Goal: Use online tool/utility: Use online tool/utility

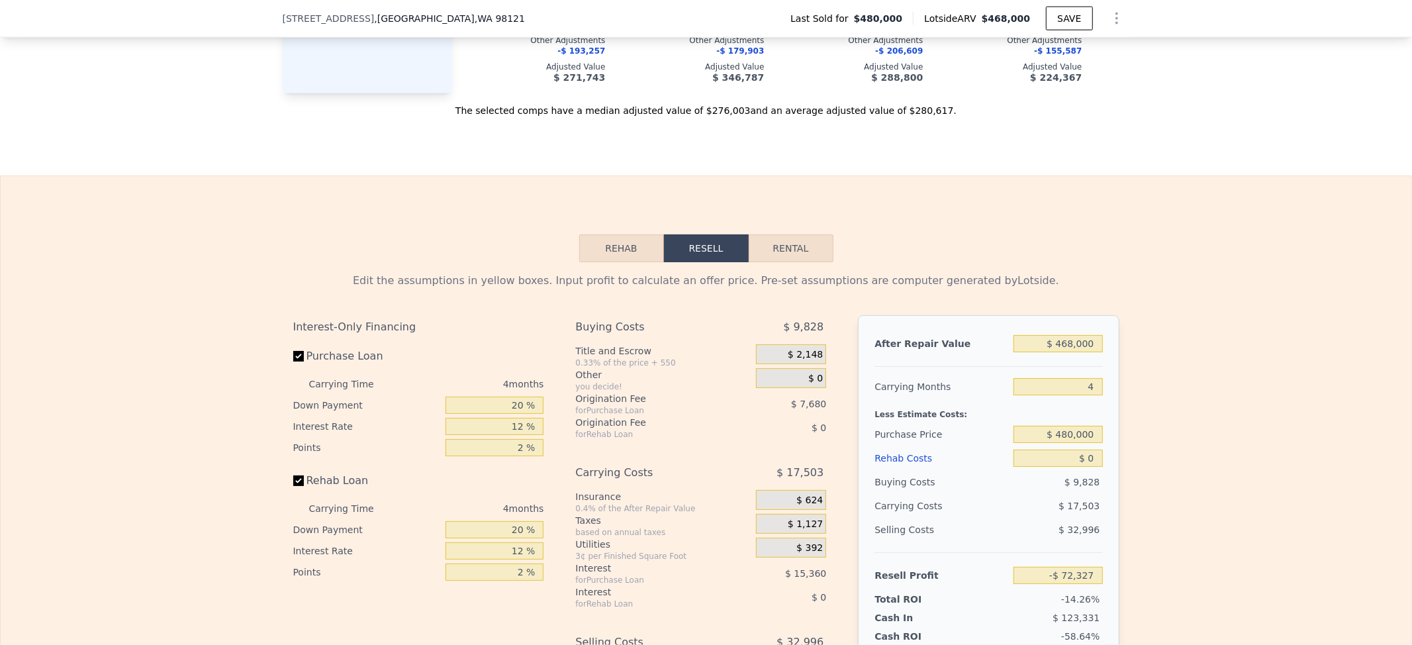
scroll to position [1760, 0]
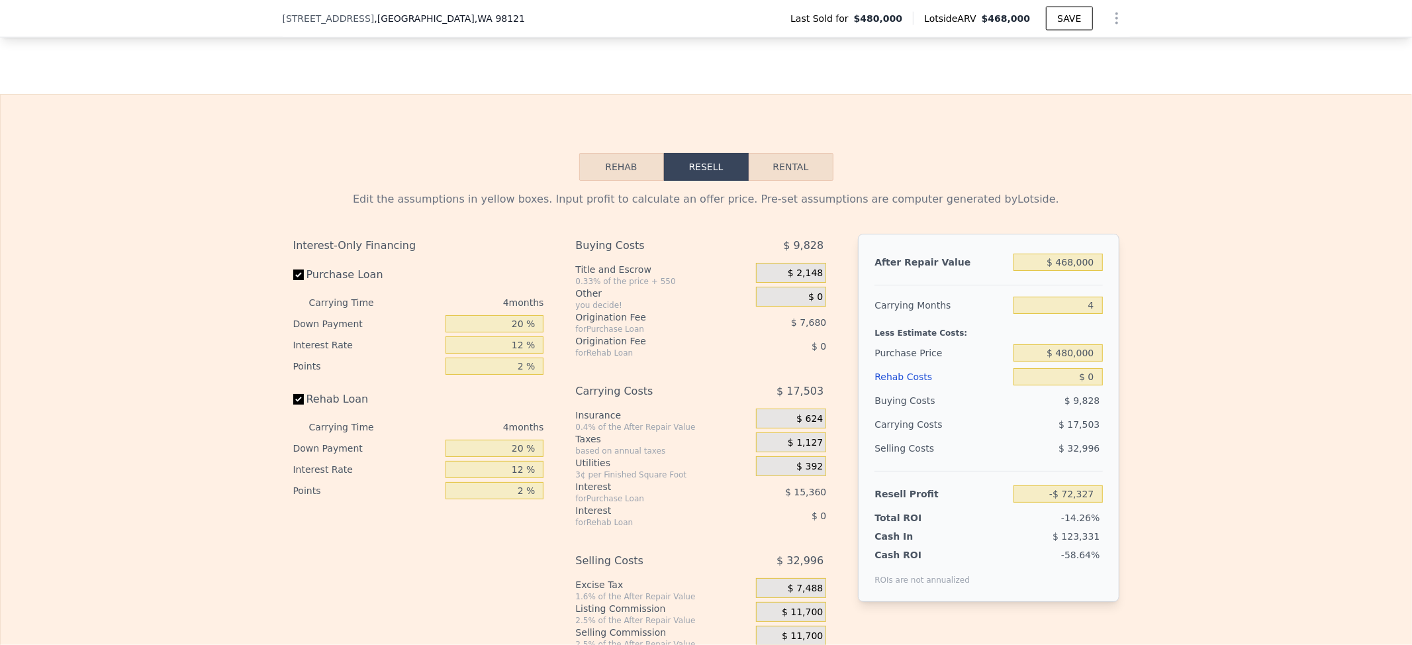
click at [617, 181] on button "Rehab" at bounding box center [621, 167] width 85 height 28
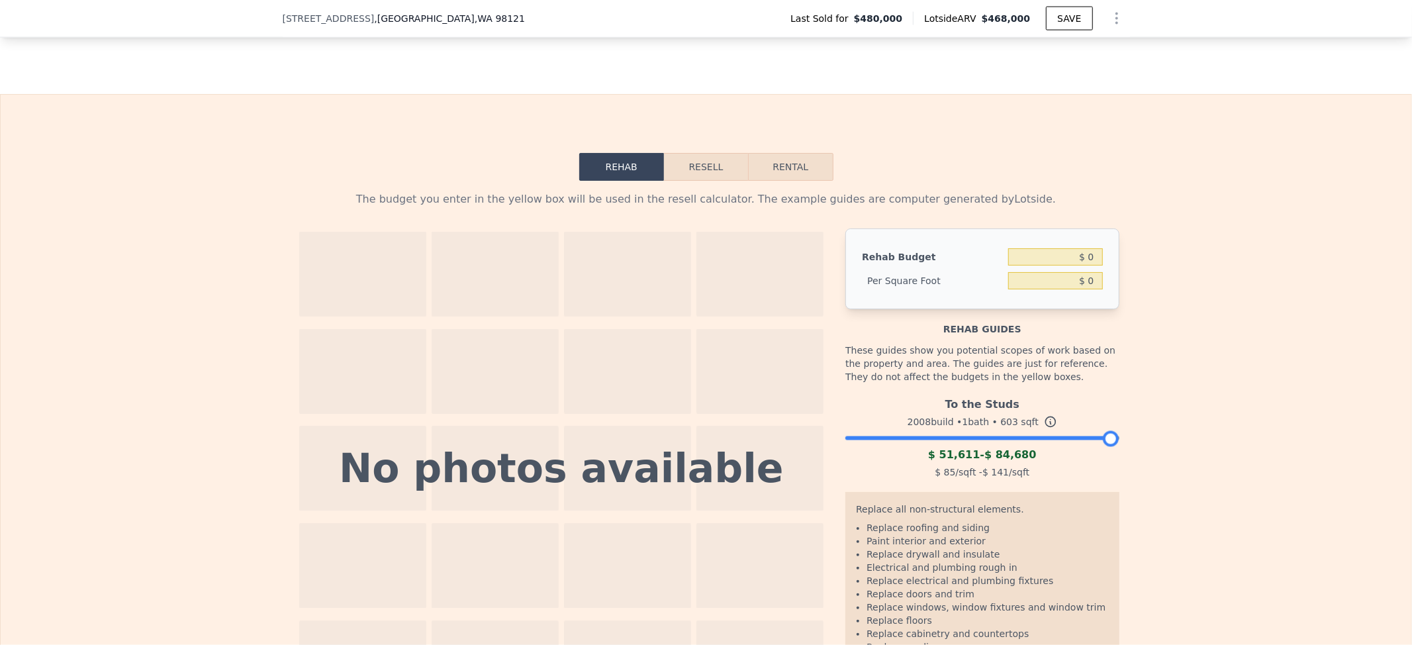
click at [954, 439] on div at bounding box center [981, 435] width 273 height 8
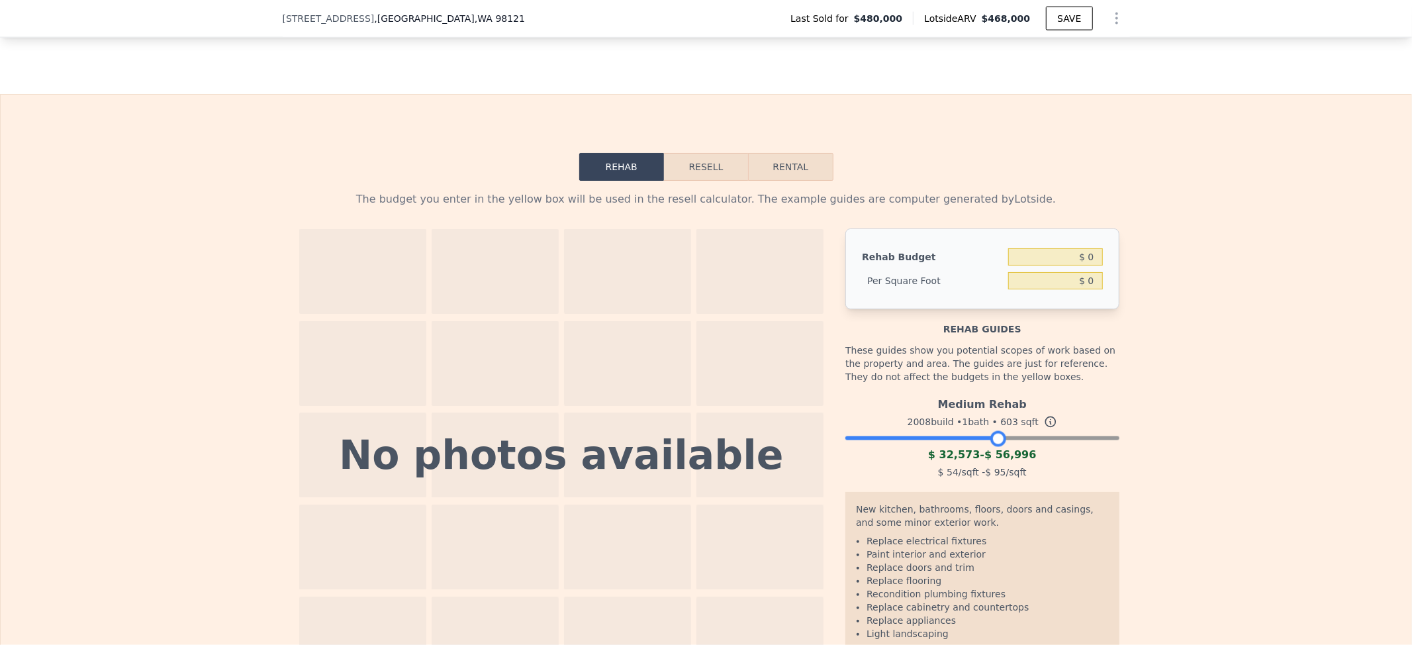
click at [990, 439] on div at bounding box center [981, 435] width 273 height 8
click at [689, 181] on button "Resell" at bounding box center [706, 167] width 84 height 28
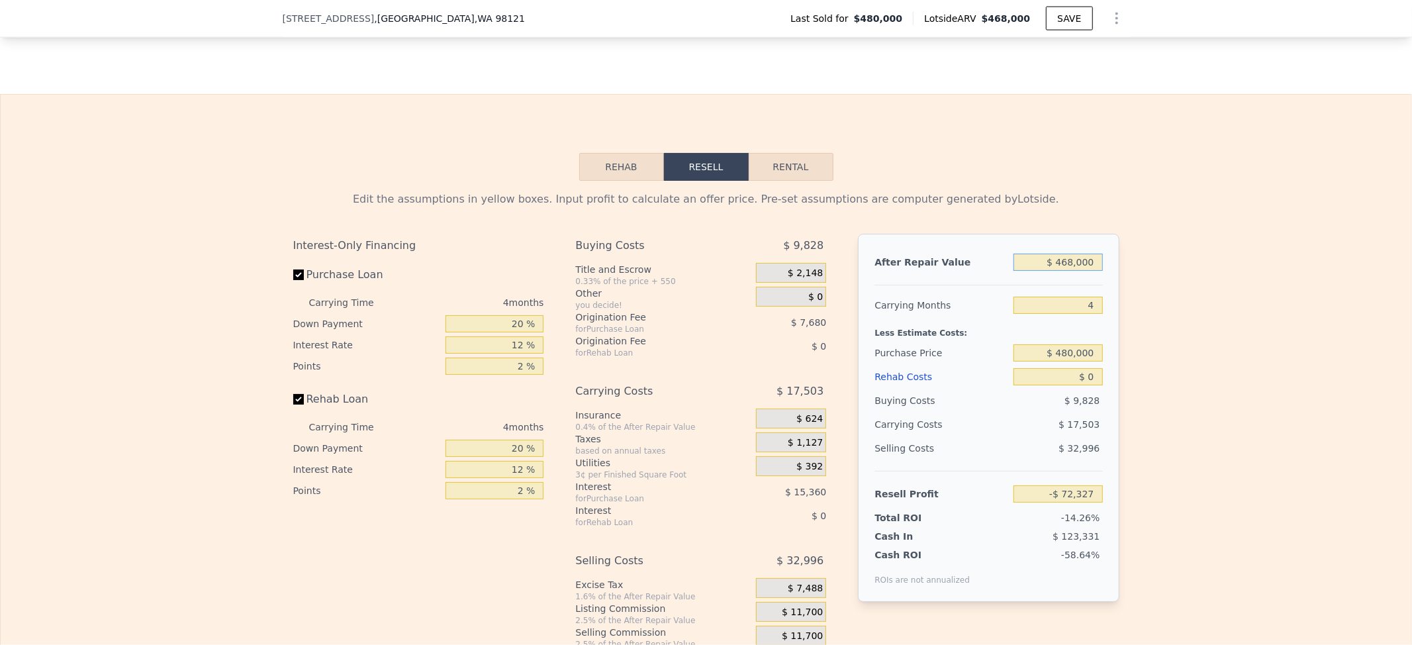
drag, startPoint x: 1056, startPoint y: 298, endPoint x: 1086, endPoint y: 297, distance: 29.8
click at [1086, 271] on input "$ 468,000" at bounding box center [1057, 261] width 89 height 17
type input "$ 4"
type input "-$ 507,253"
type input "$ 420"
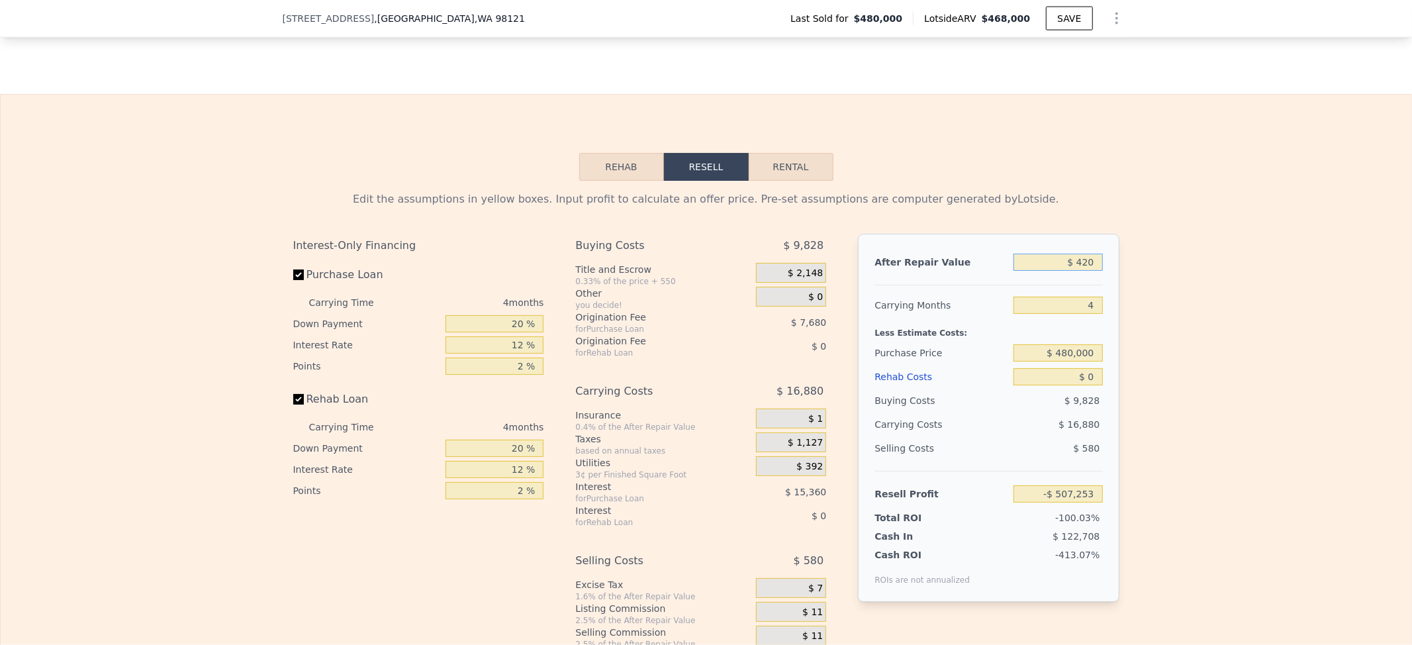
type input "-$ 506,868"
type input "$ 420,000"
type input "-$ 116,936"
click at [1076, 385] on input "$ 0" at bounding box center [1057, 376] width 89 height 17
type input "$ 468,000"
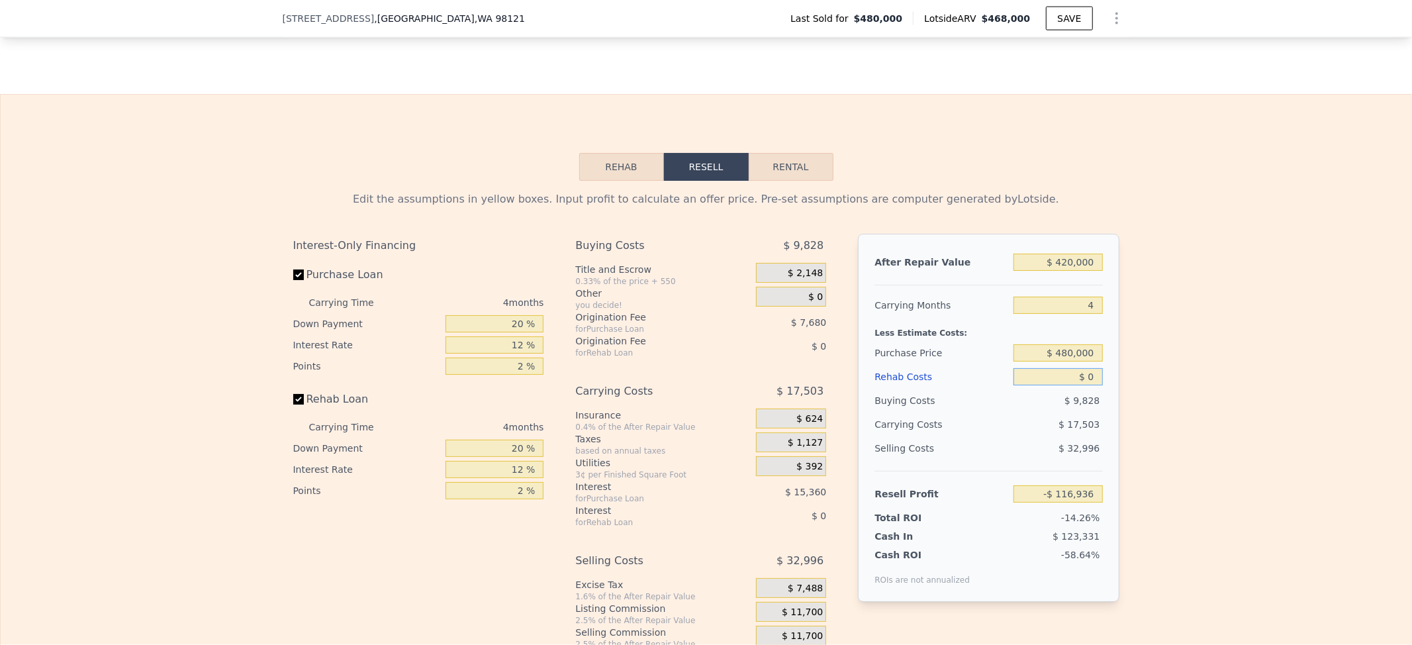
type input "-$ 72,327"
drag, startPoint x: 1085, startPoint y: 408, endPoint x: 1057, endPoint y: 408, distance: 27.8
click at [1057, 385] on input "$ 0" at bounding box center [1057, 376] width 89 height 17
type input "$ 6"
type input "-$ 72,333"
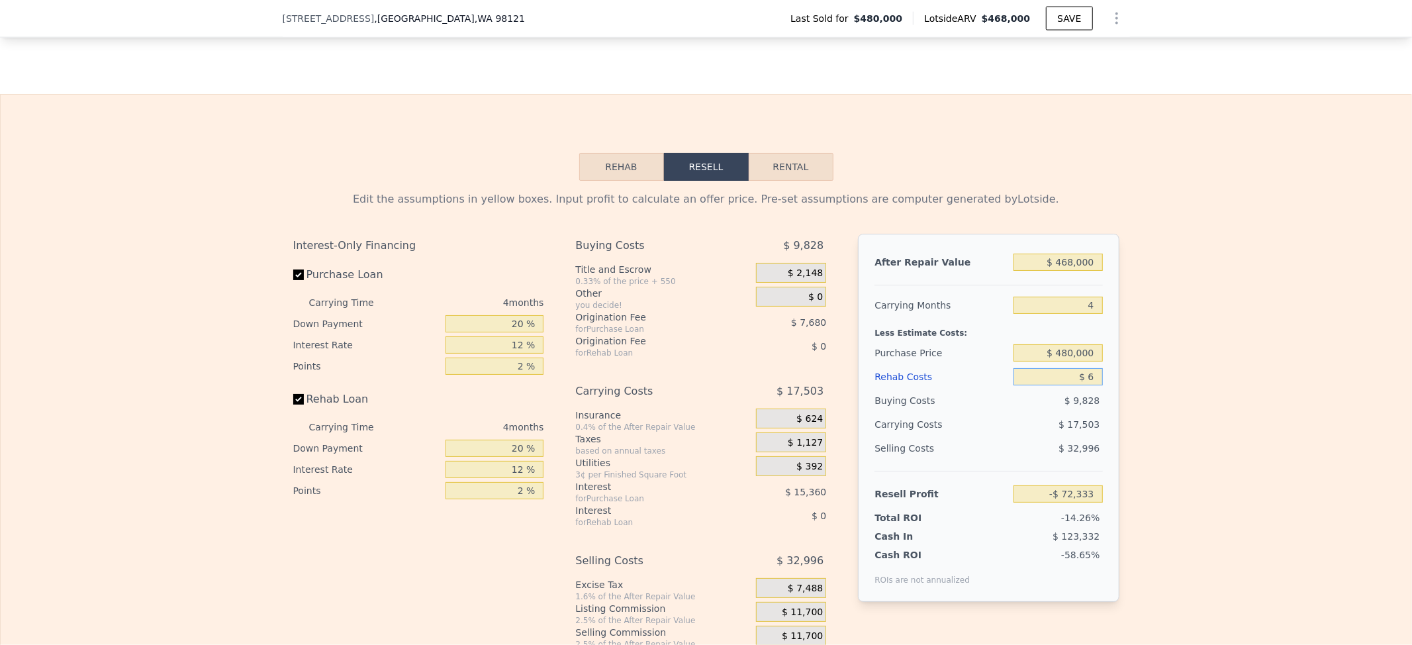
type input "$ 60"
type input "-$ 72,388"
type input "$ 60,000"
type input "-$ 135,207"
type input "$ 60,000"
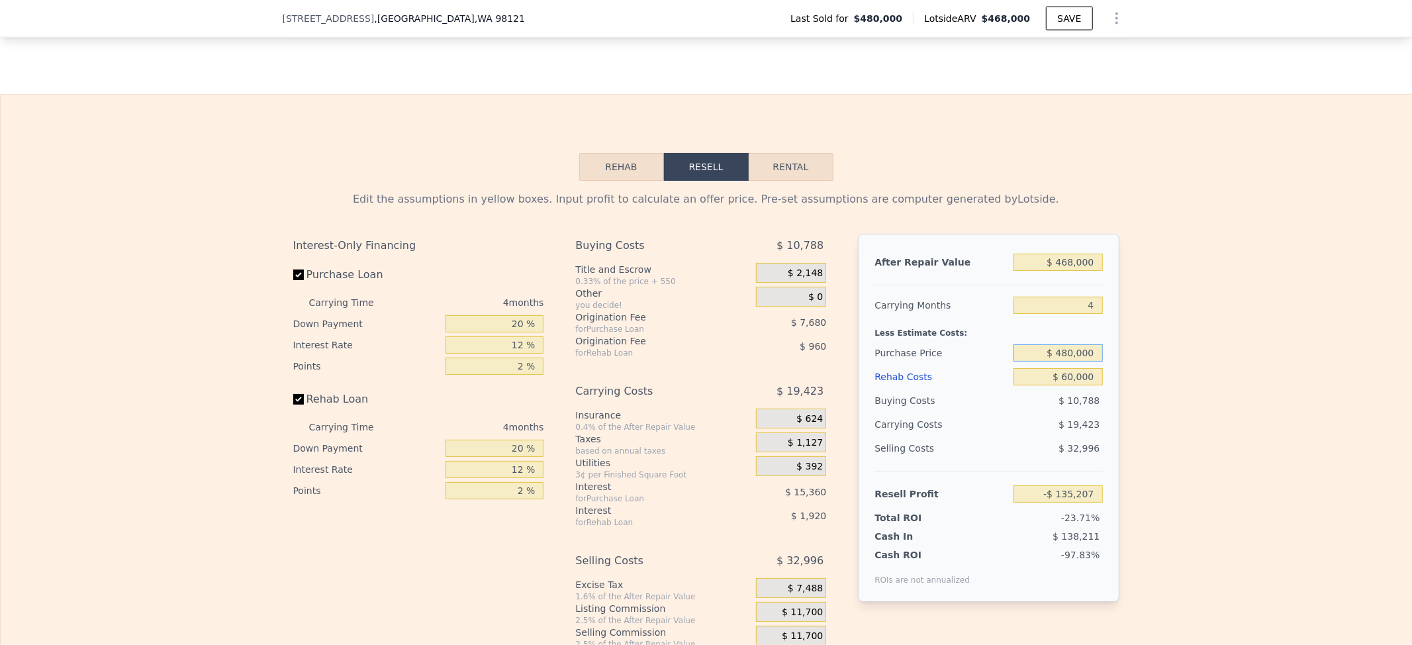
drag, startPoint x: 1089, startPoint y: 386, endPoint x: 1041, endPoint y: 384, distance: 47.7
click at [1041, 361] on input "$ 480,000" at bounding box center [1057, 352] width 89 height 17
type input "$ 220,000"
type input "$ 138,138"
drag, startPoint x: 1048, startPoint y: 290, endPoint x: 1059, endPoint y: 291, distance: 11.3
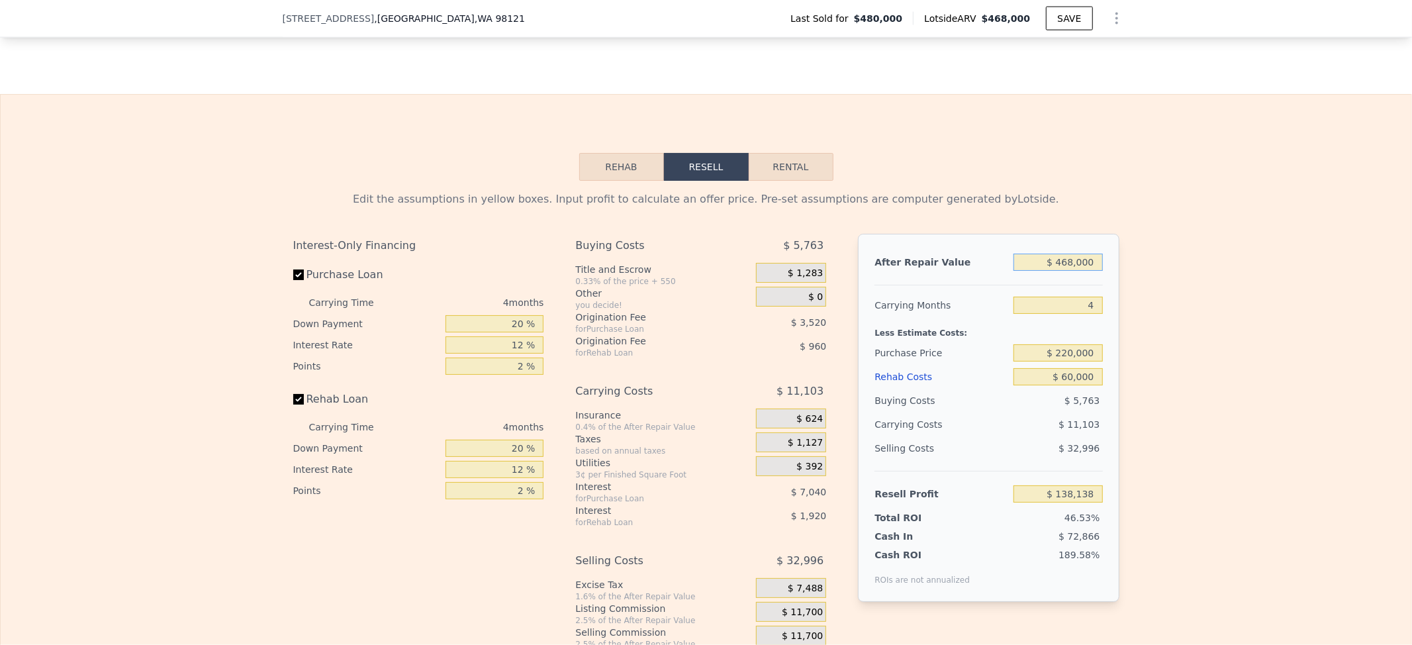
click at [1059, 271] on input "$ 468,000" at bounding box center [1057, 261] width 89 height 17
drag, startPoint x: 1046, startPoint y: 291, endPoint x: 1092, endPoint y: 290, distance: 46.3
click at [1092, 271] on input "$ 468,000" at bounding box center [1057, 261] width 89 height 17
type input "$ 4"
type input "-$ 296,788"
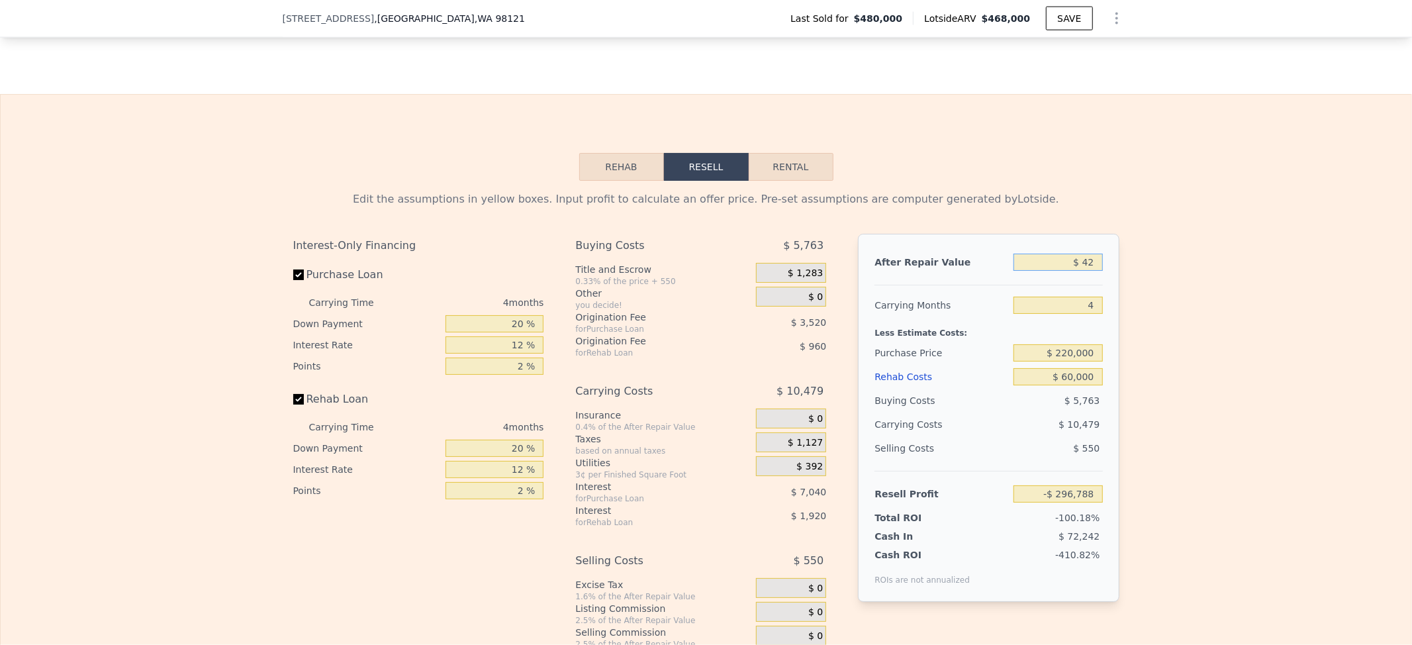
type input "$ 420"
type input "-$ 296,403"
type input "$ 420,000"
type input "$ 93,529"
click at [1046, 361] on input "$ 220,000" at bounding box center [1057, 352] width 89 height 17
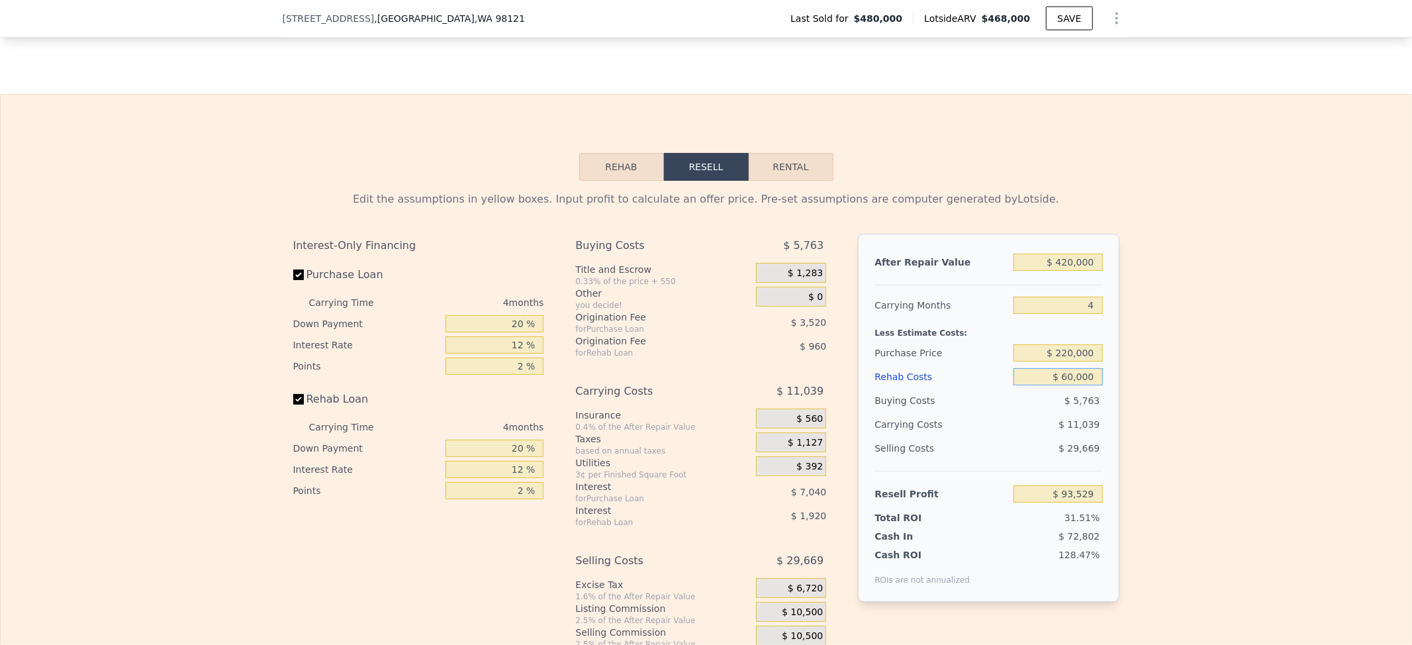
click at [1044, 385] on input "$ 60,000" at bounding box center [1057, 376] width 89 height 17
type input "$ 468,000"
type input "$ 0"
type input "-$ 72,327"
